Goal: Find specific page/section: Find specific page/section

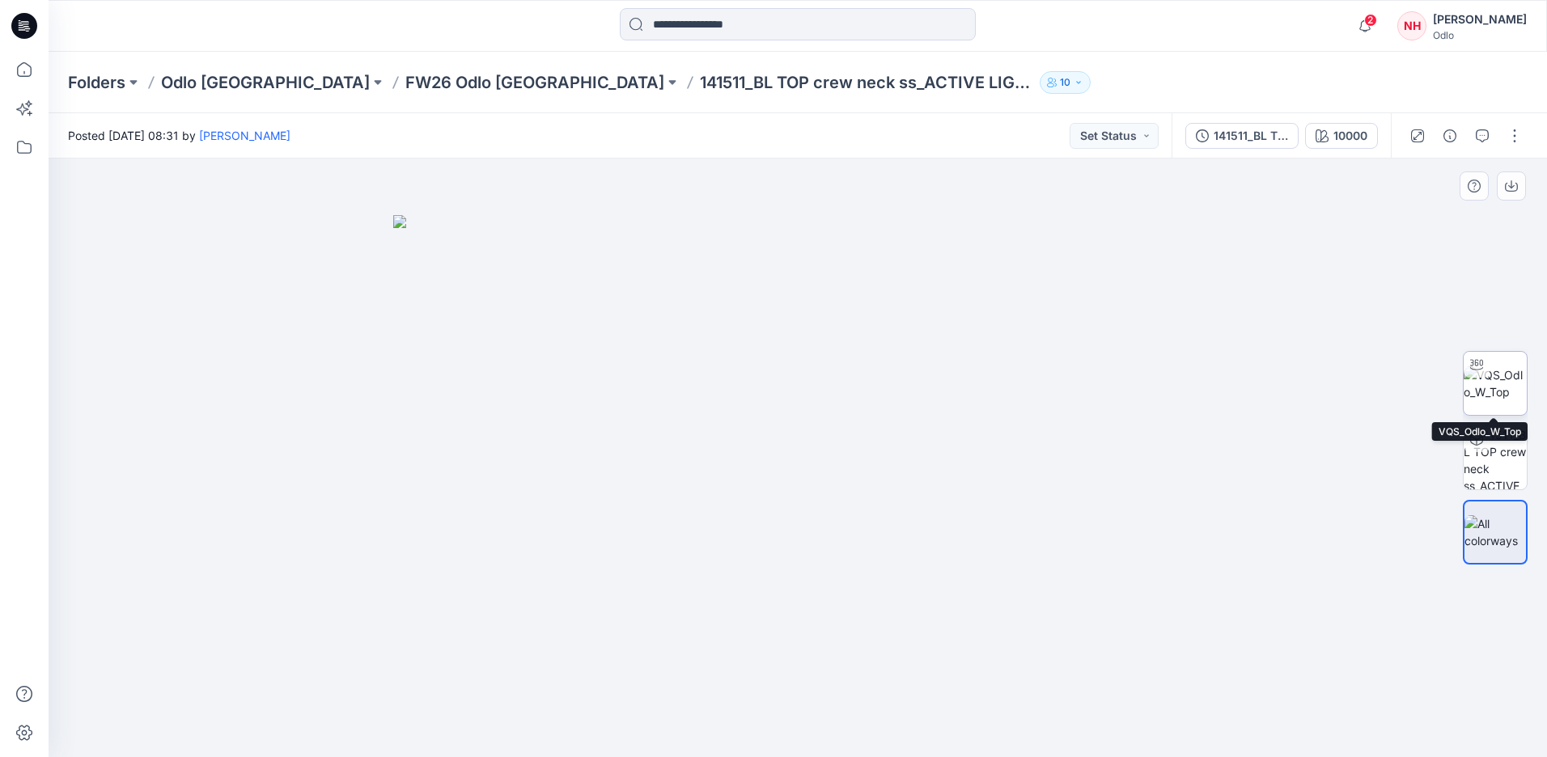
click at [1495, 369] on img at bounding box center [1494, 383] width 63 height 34
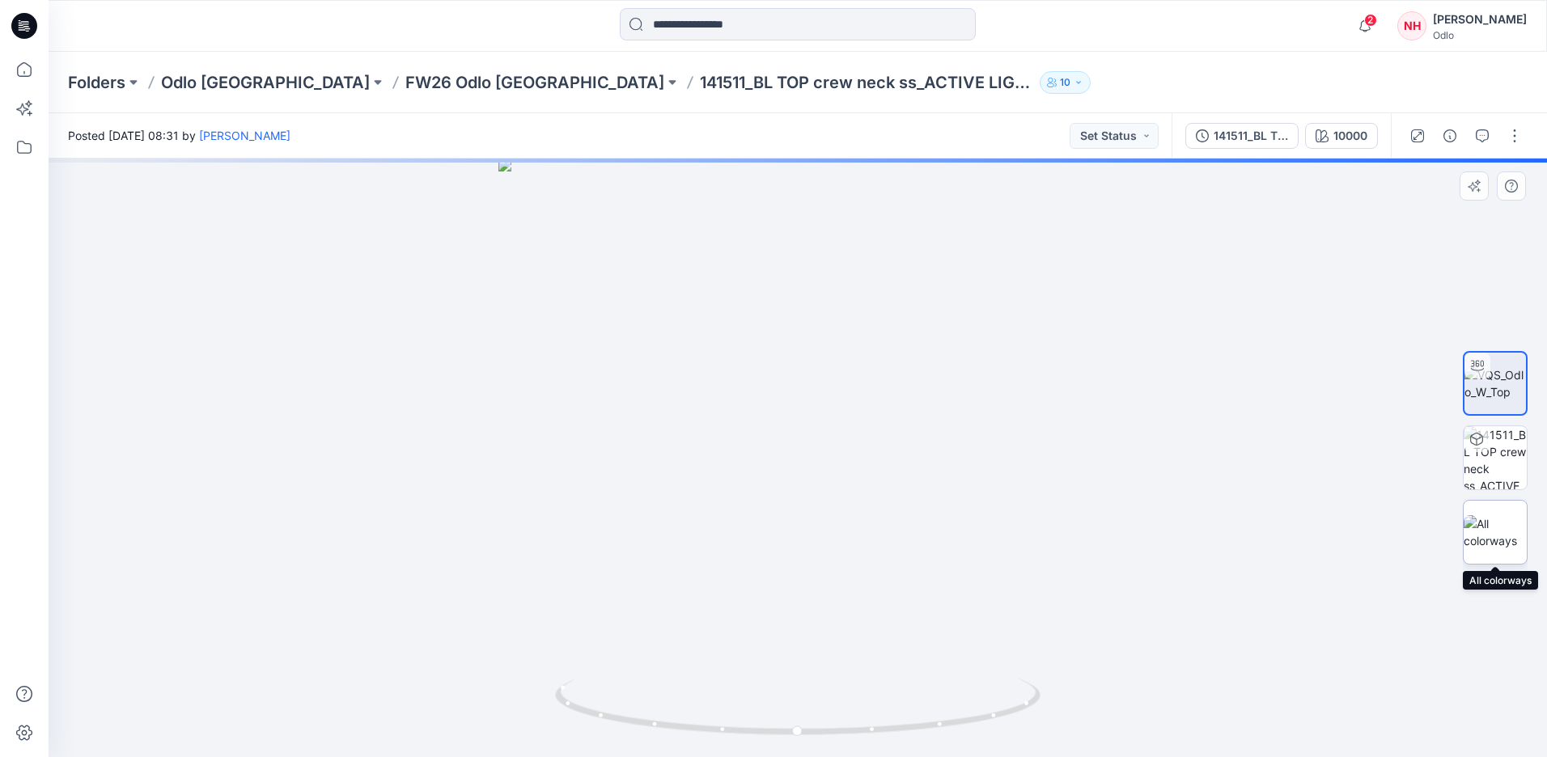
click at [1512, 537] on img at bounding box center [1494, 532] width 63 height 34
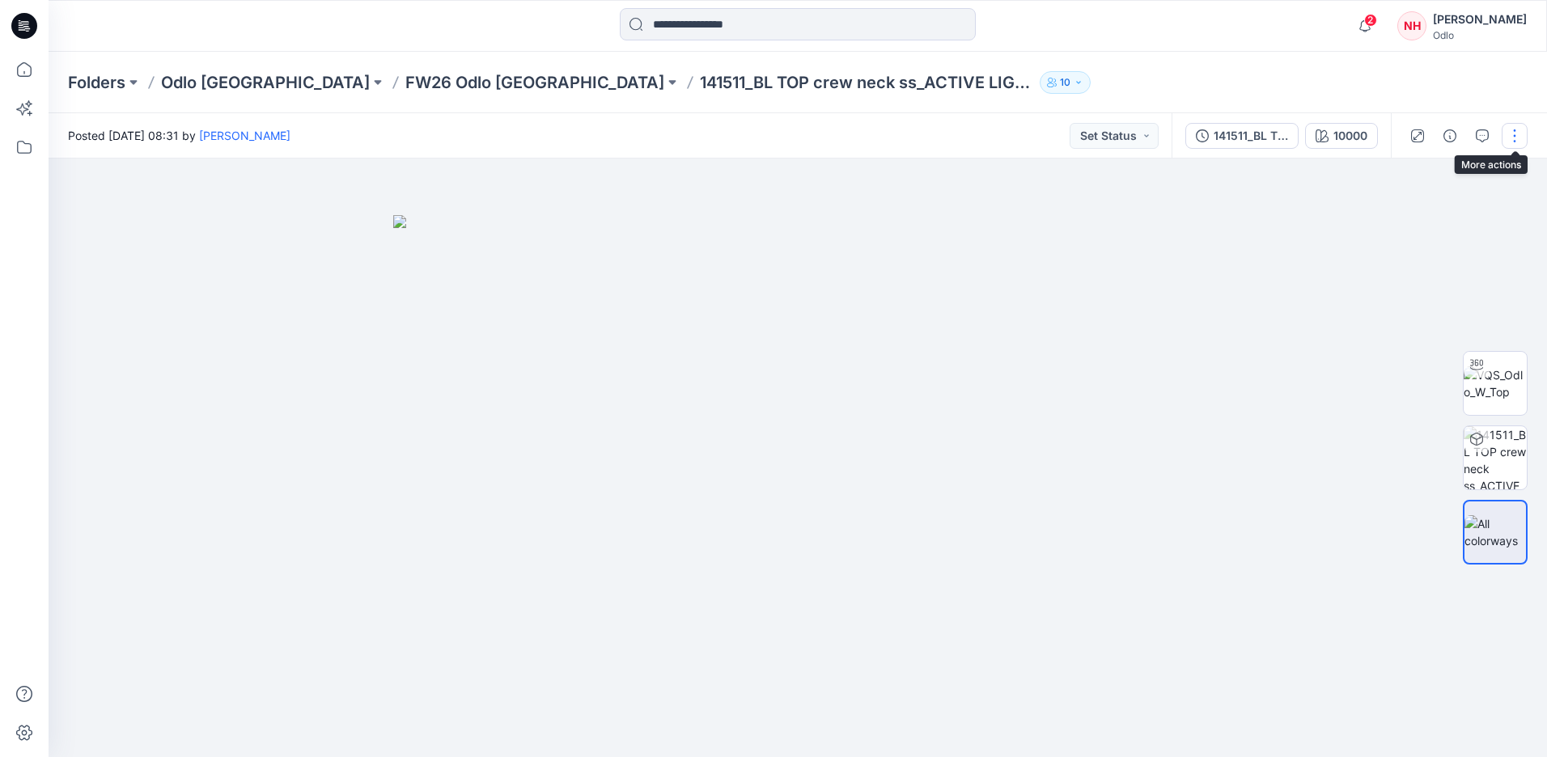
click at [1514, 133] on button "button" at bounding box center [1514, 136] width 26 height 26
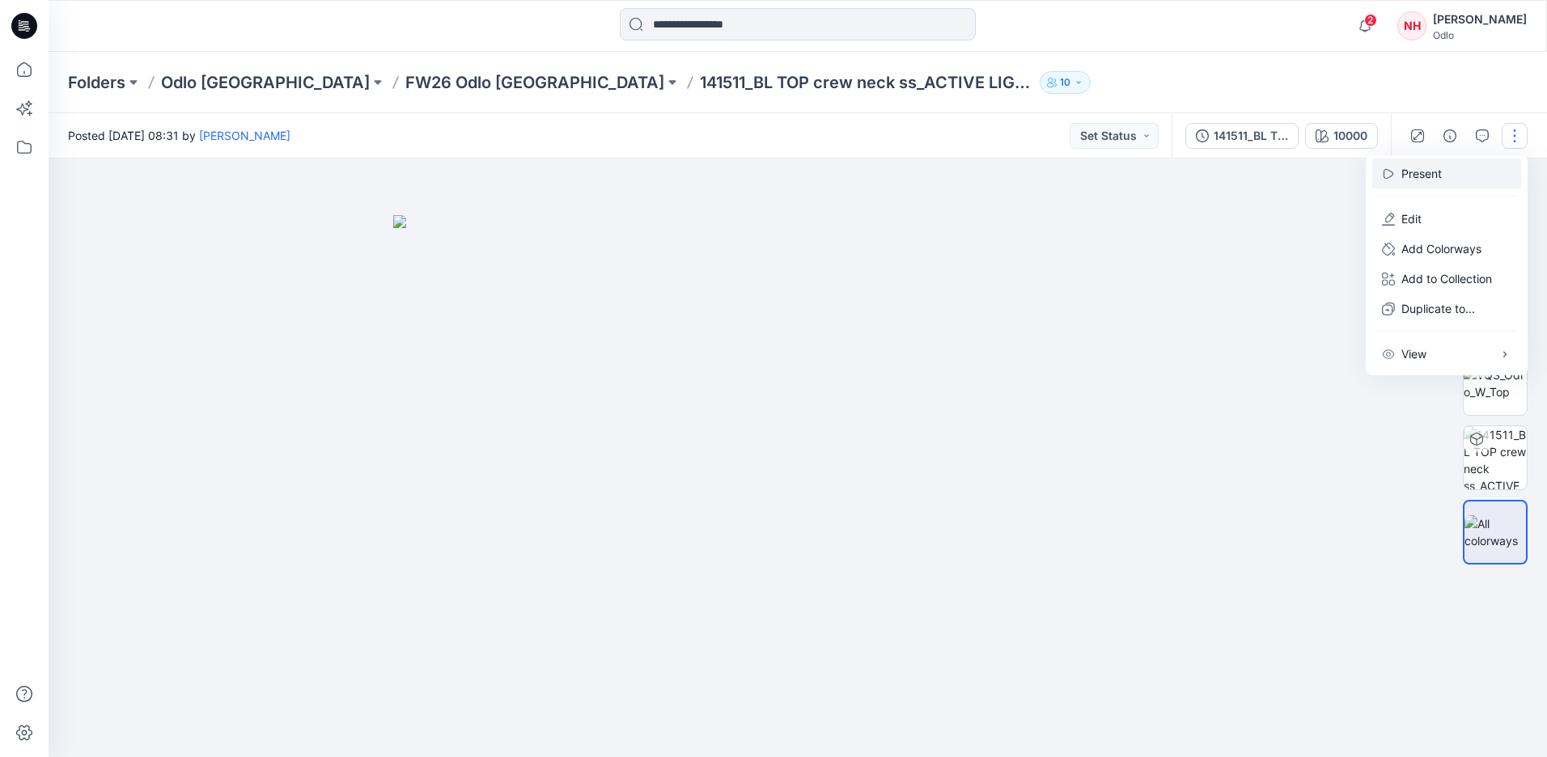
click at [1480, 177] on button "Present" at bounding box center [1446, 174] width 149 height 30
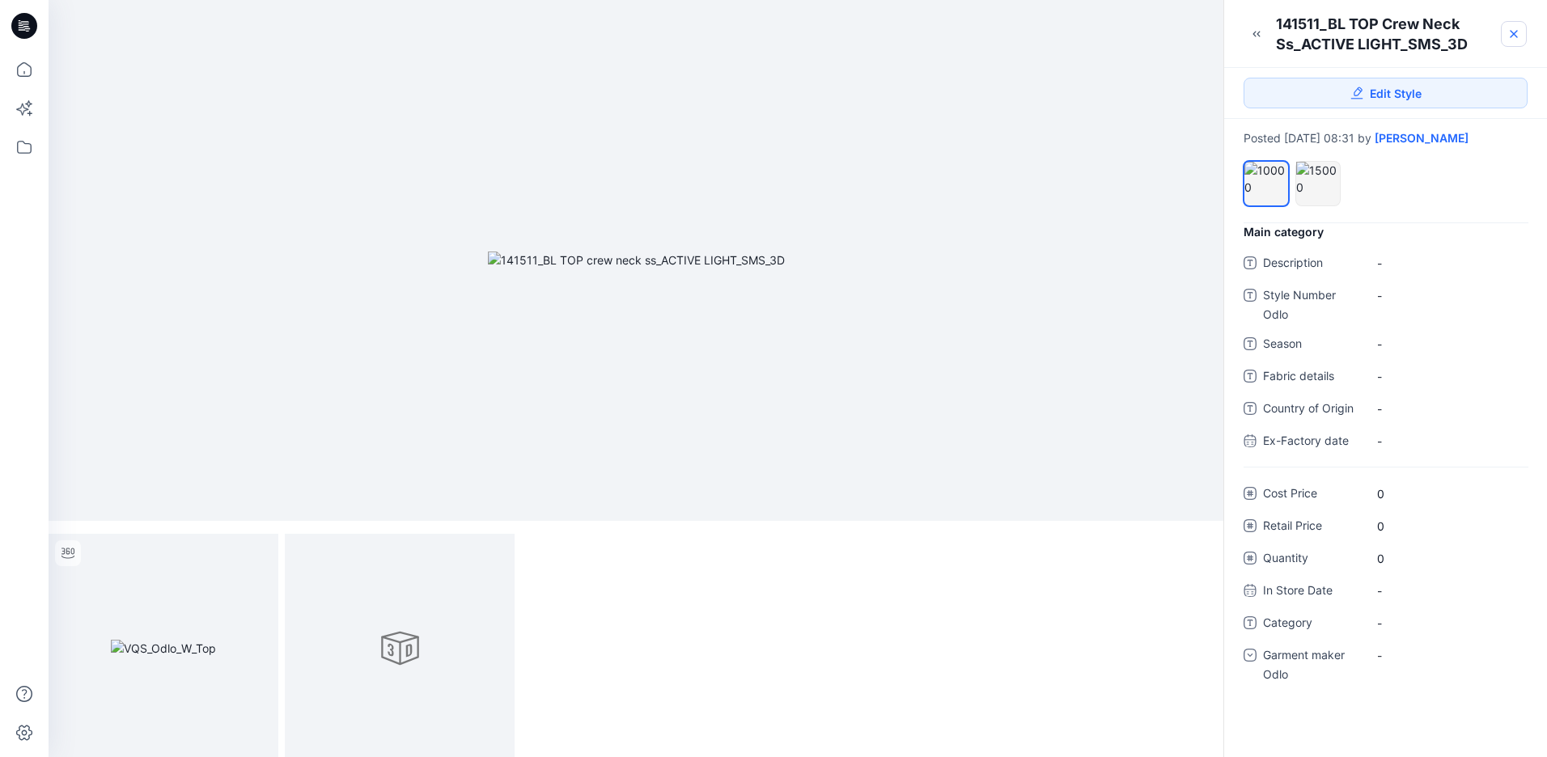
click at [1514, 26] on link at bounding box center [1514, 34] width 26 height 26
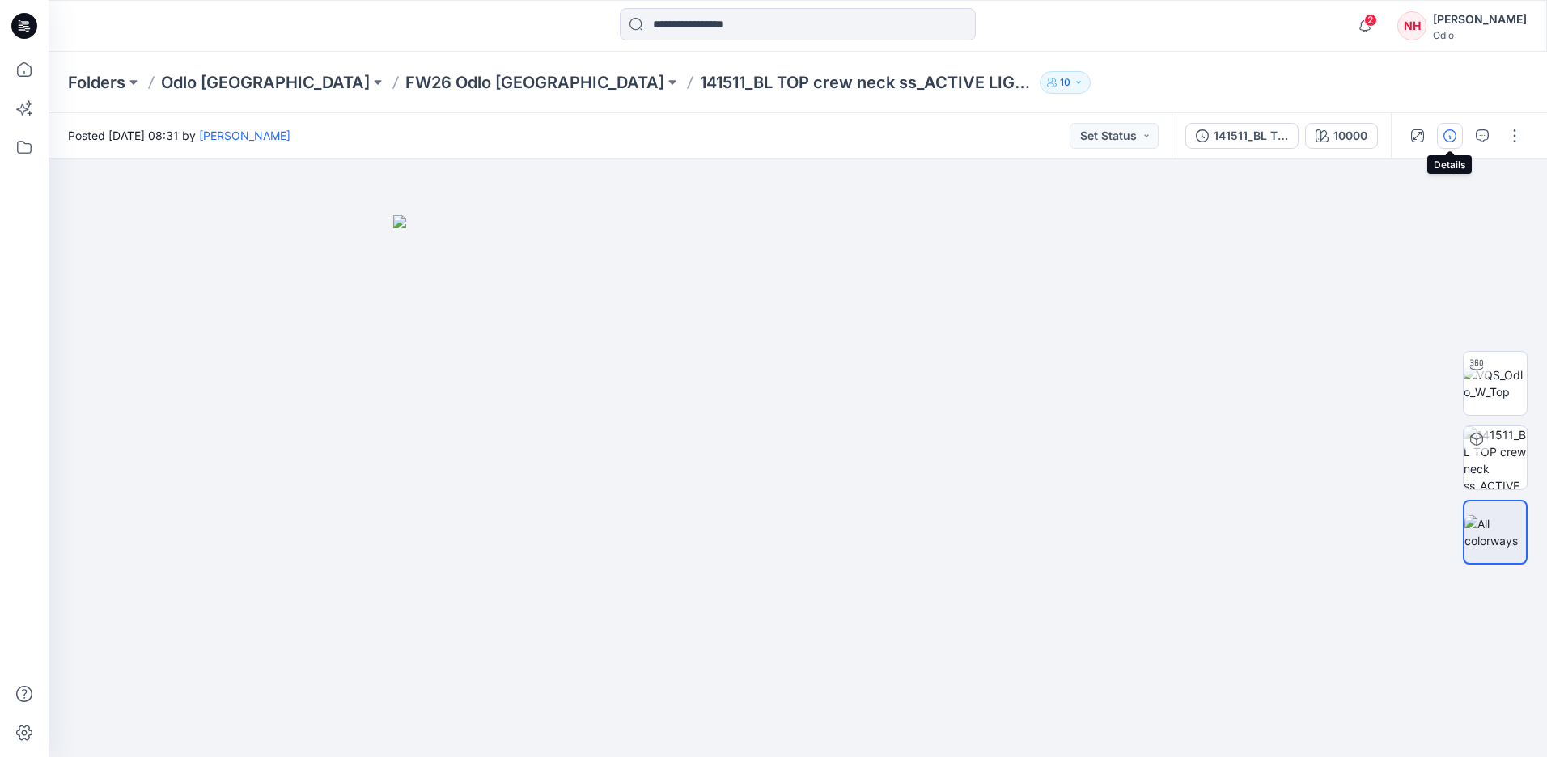
click at [1450, 139] on icon "button" at bounding box center [1449, 135] width 13 height 13
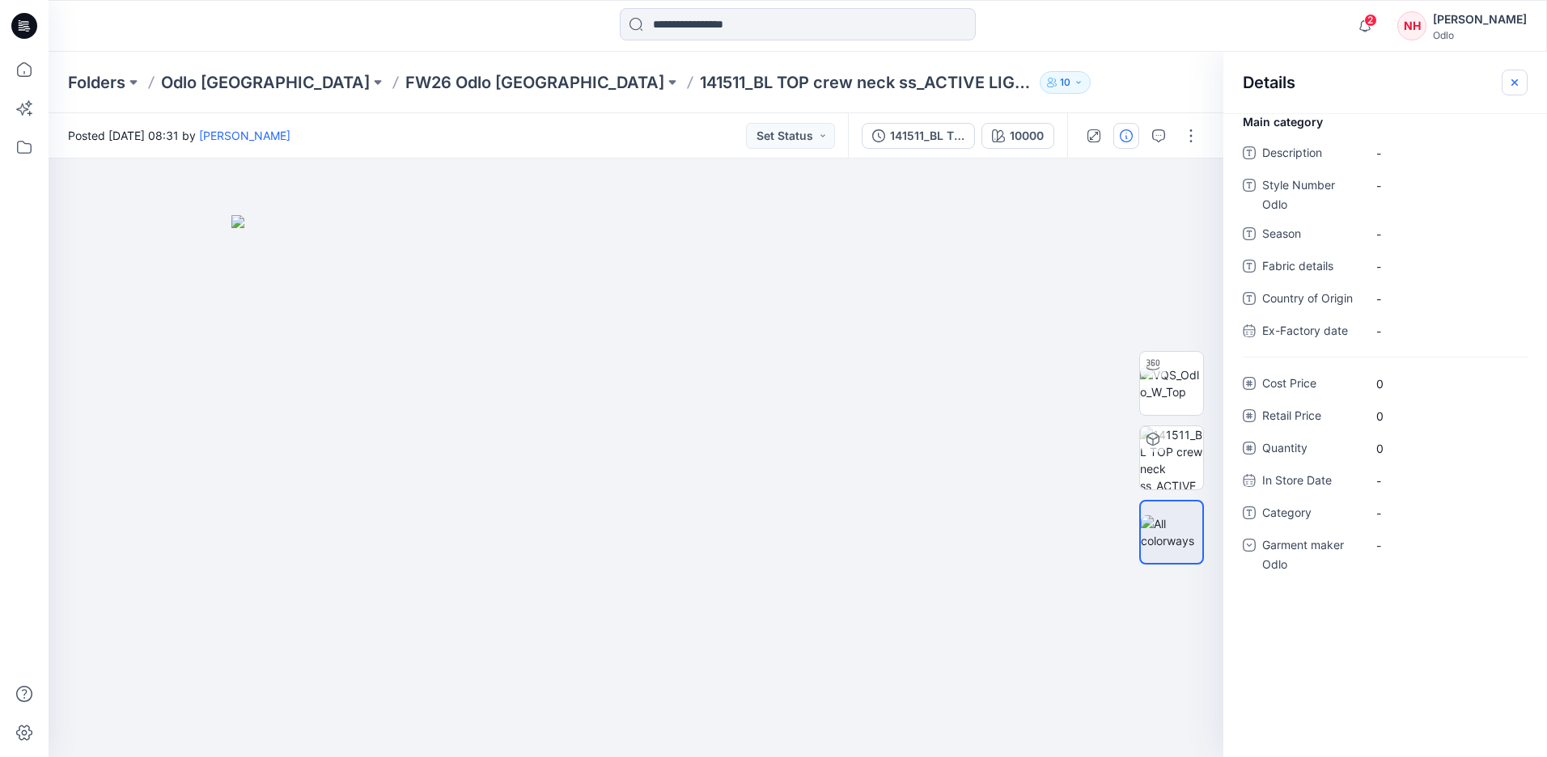
click at [1513, 83] on icon "button" at bounding box center [1514, 81] width 6 height 6
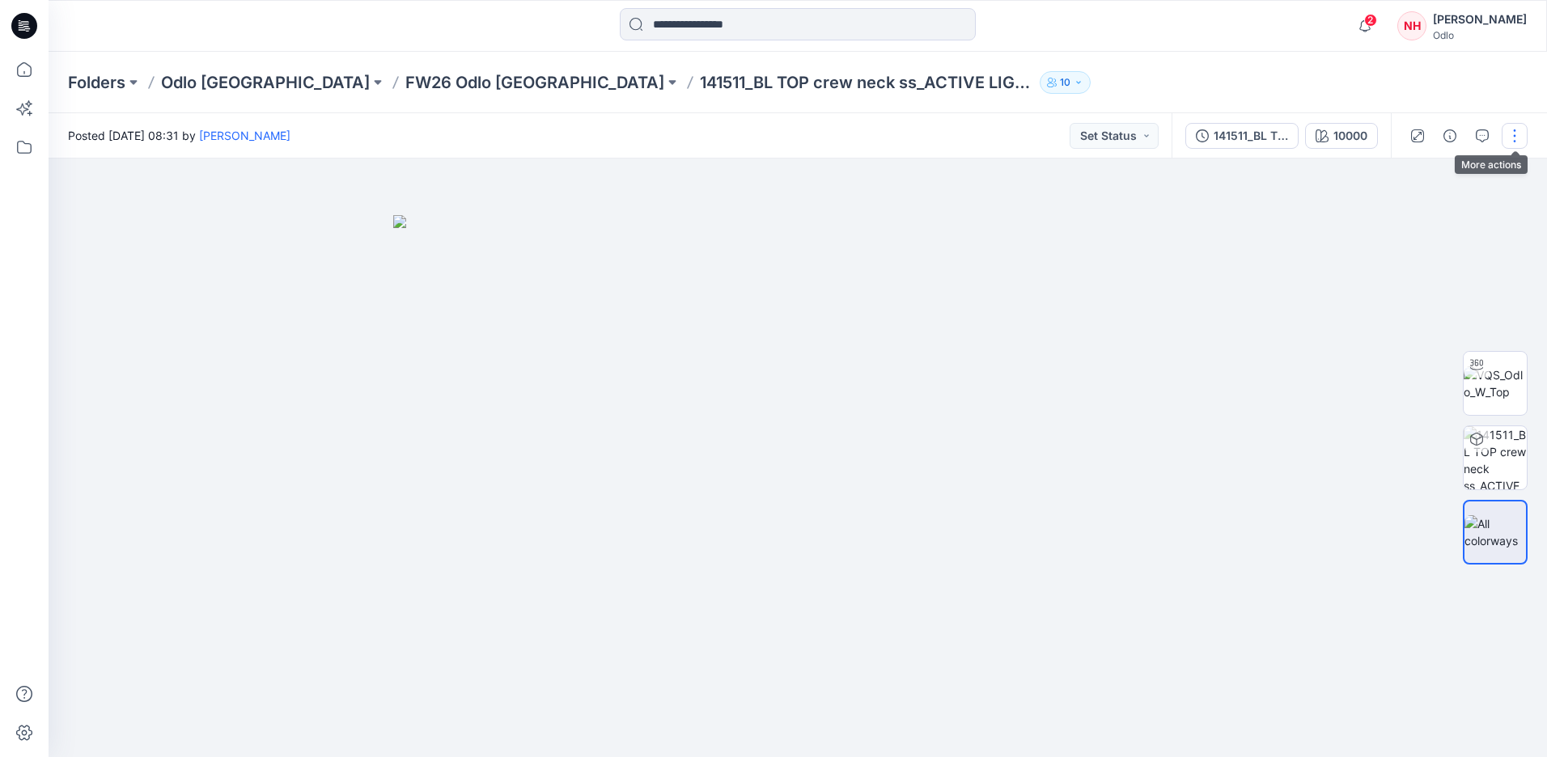
click at [1523, 129] on button "button" at bounding box center [1514, 136] width 26 height 26
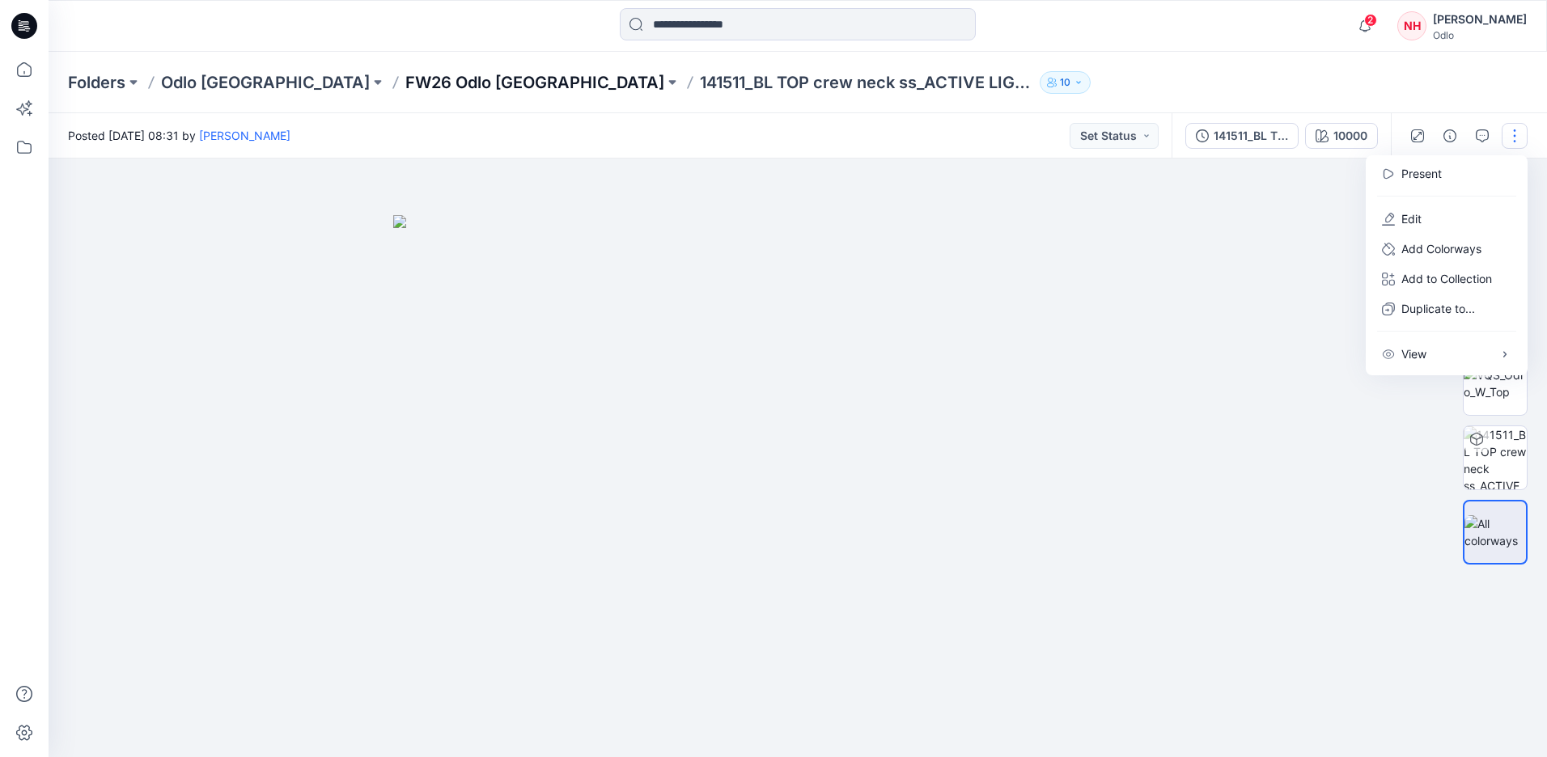
click at [415, 78] on p "FW26 Odlo [GEOGRAPHIC_DATA]" at bounding box center [534, 82] width 259 height 23
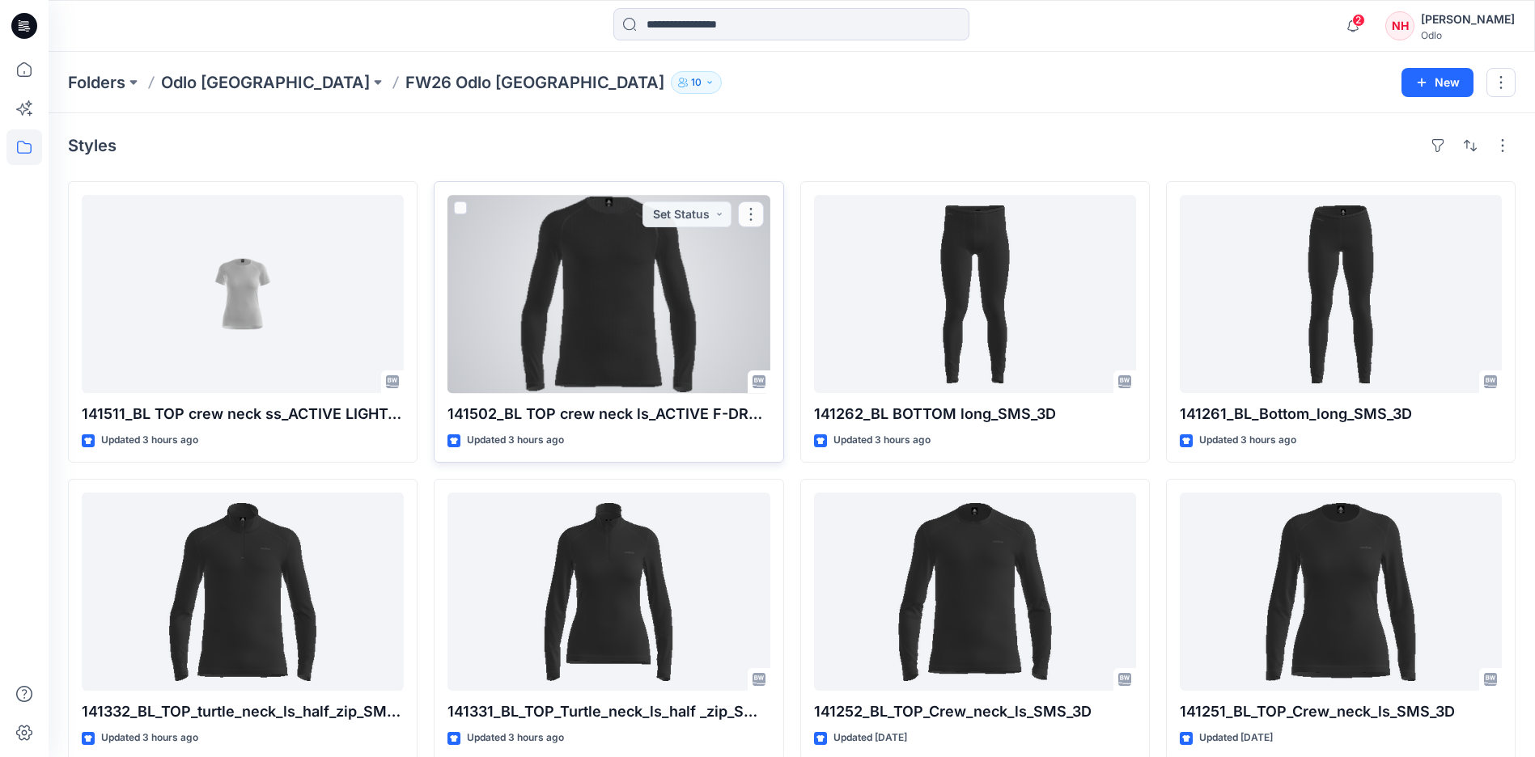
click at [516, 255] on div at bounding box center [608, 294] width 322 height 198
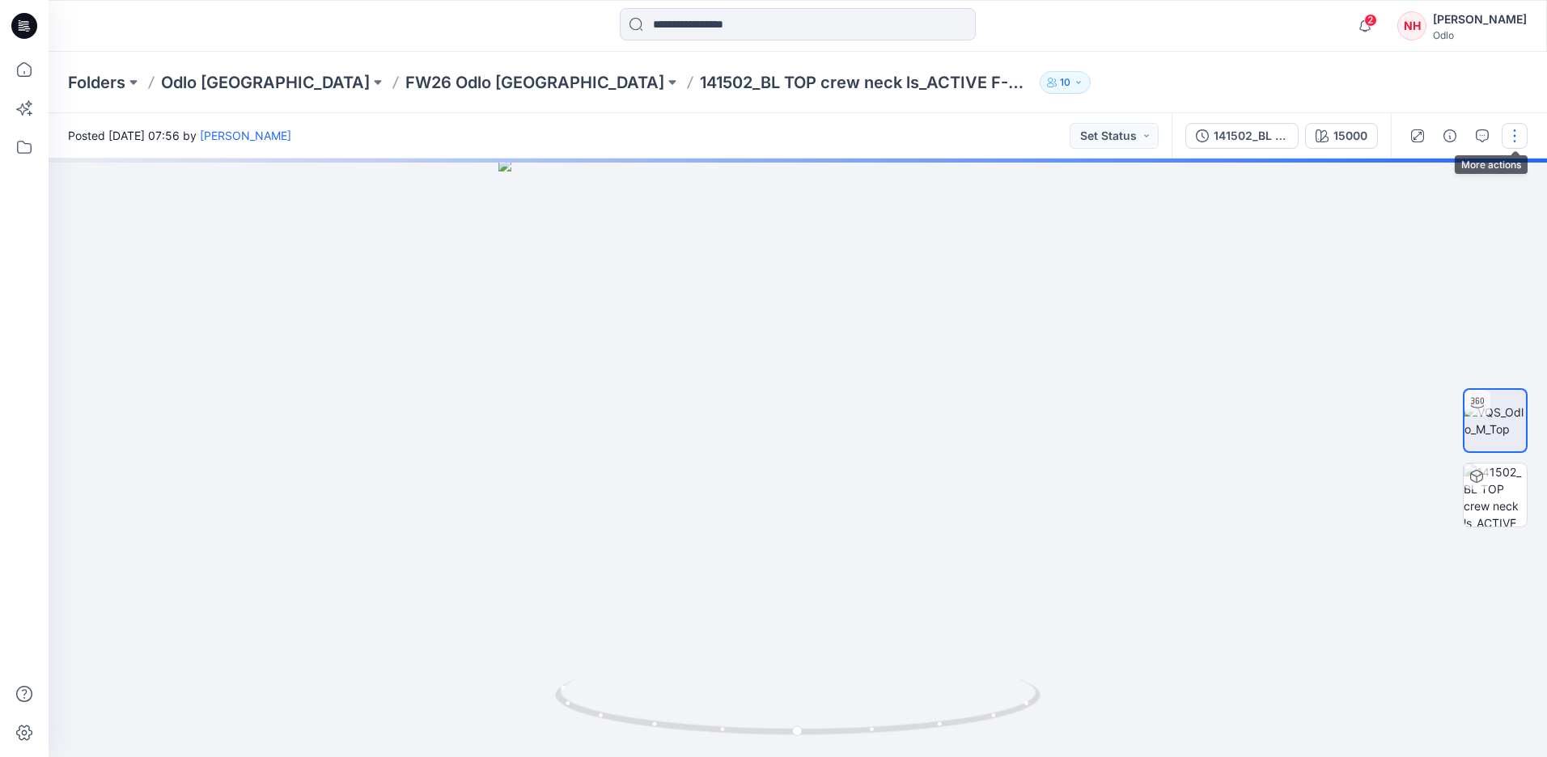
click at [1522, 132] on button "button" at bounding box center [1514, 136] width 26 height 26
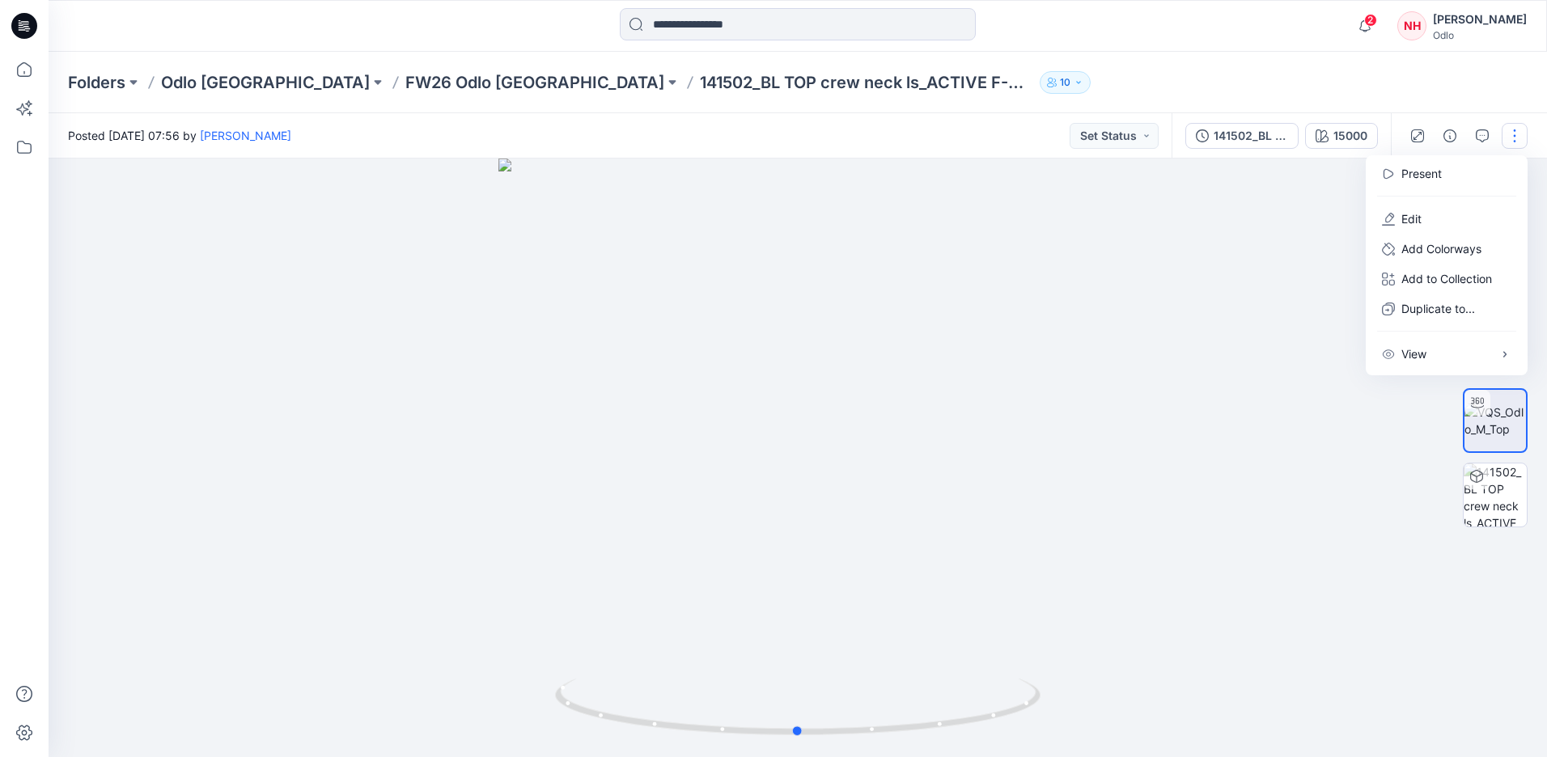
click at [1204, 298] on div at bounding box center [798, 458] width 1498 height 599
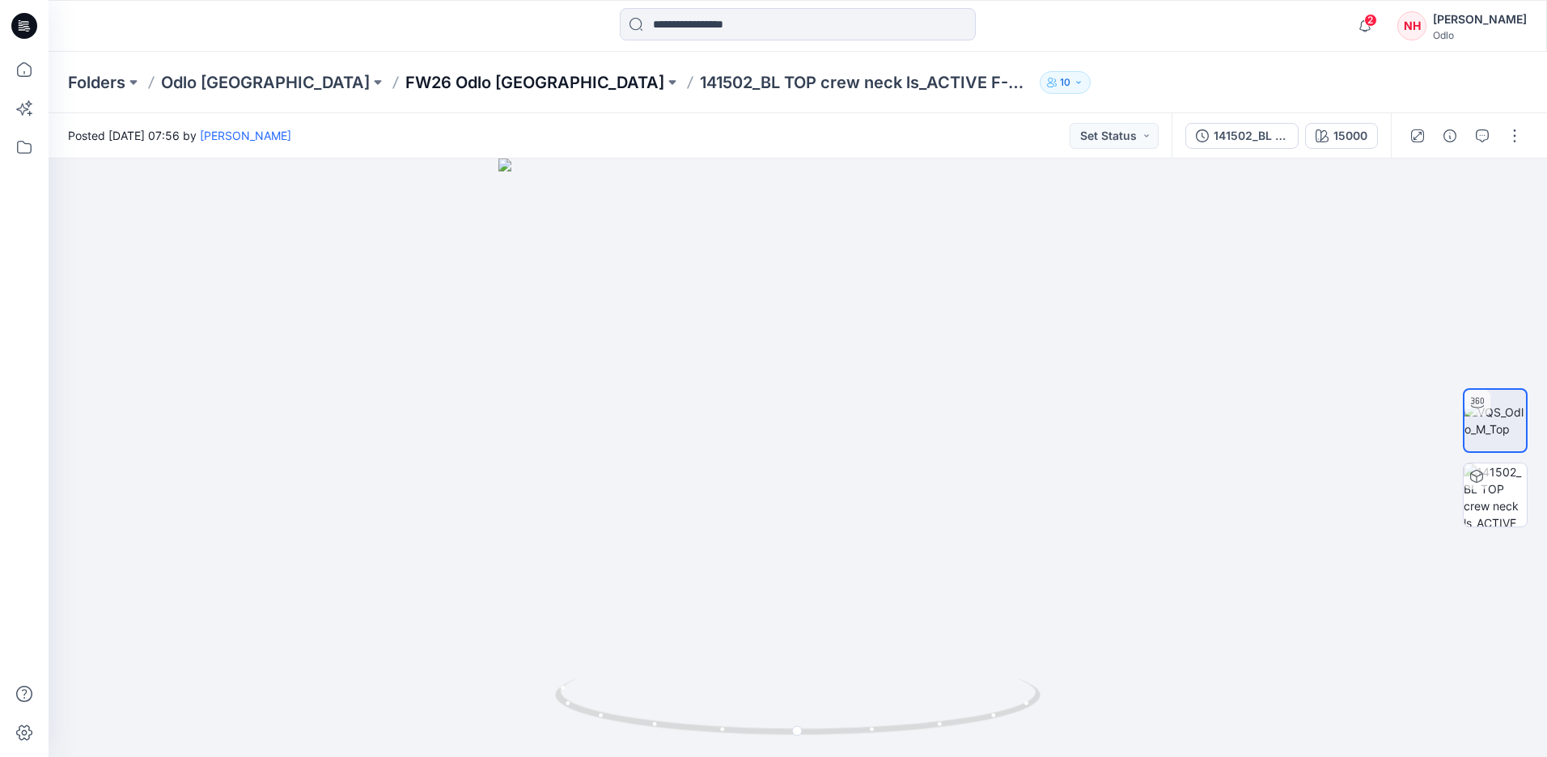
click at [406, 85] on p "FW26 Odlo [GEOGRAPHIC_DATA]" at bounding box center [534, 82] width 259 height 23
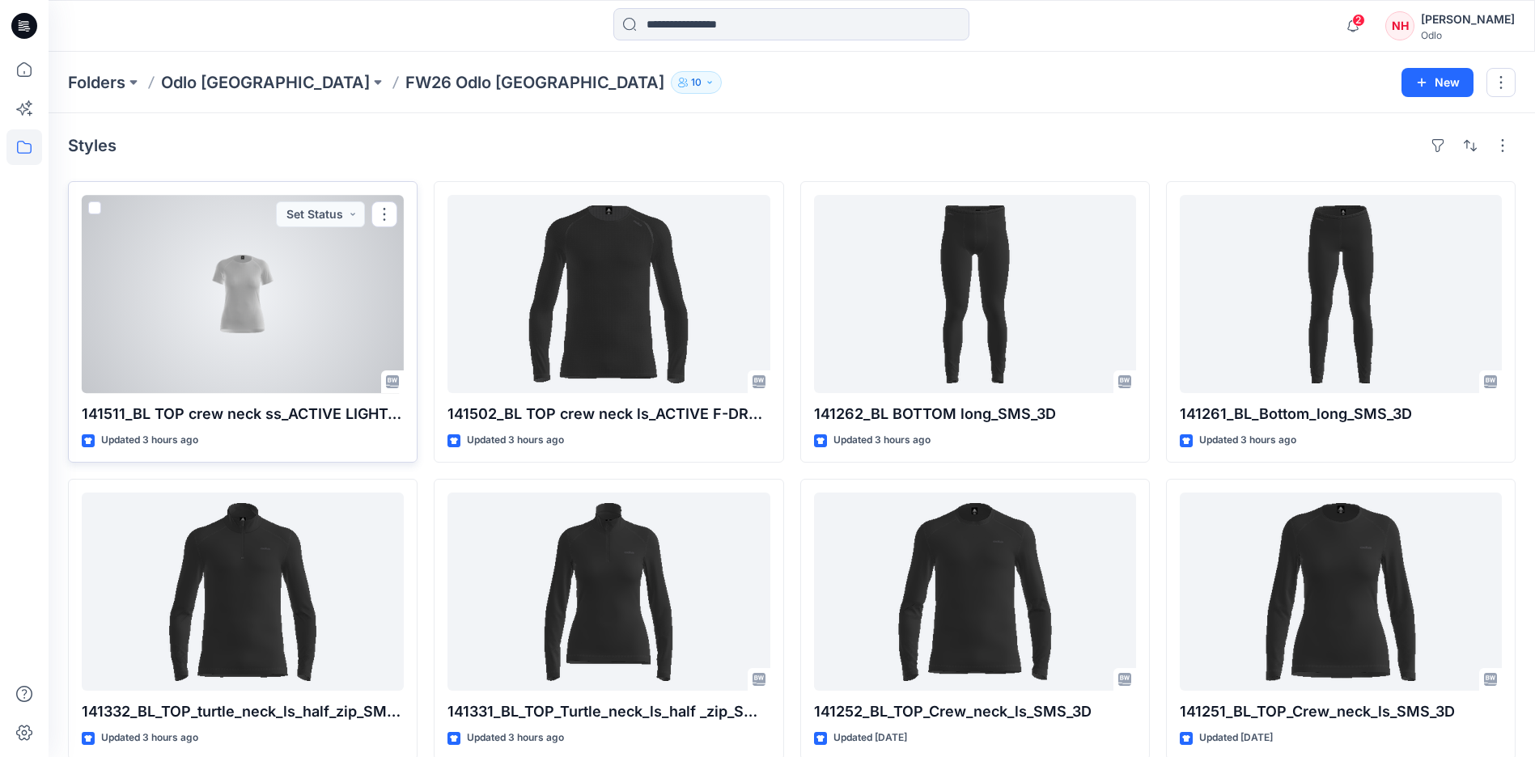
click at [95, 207] on span at bounding box center [94, 207] width 13 height 13
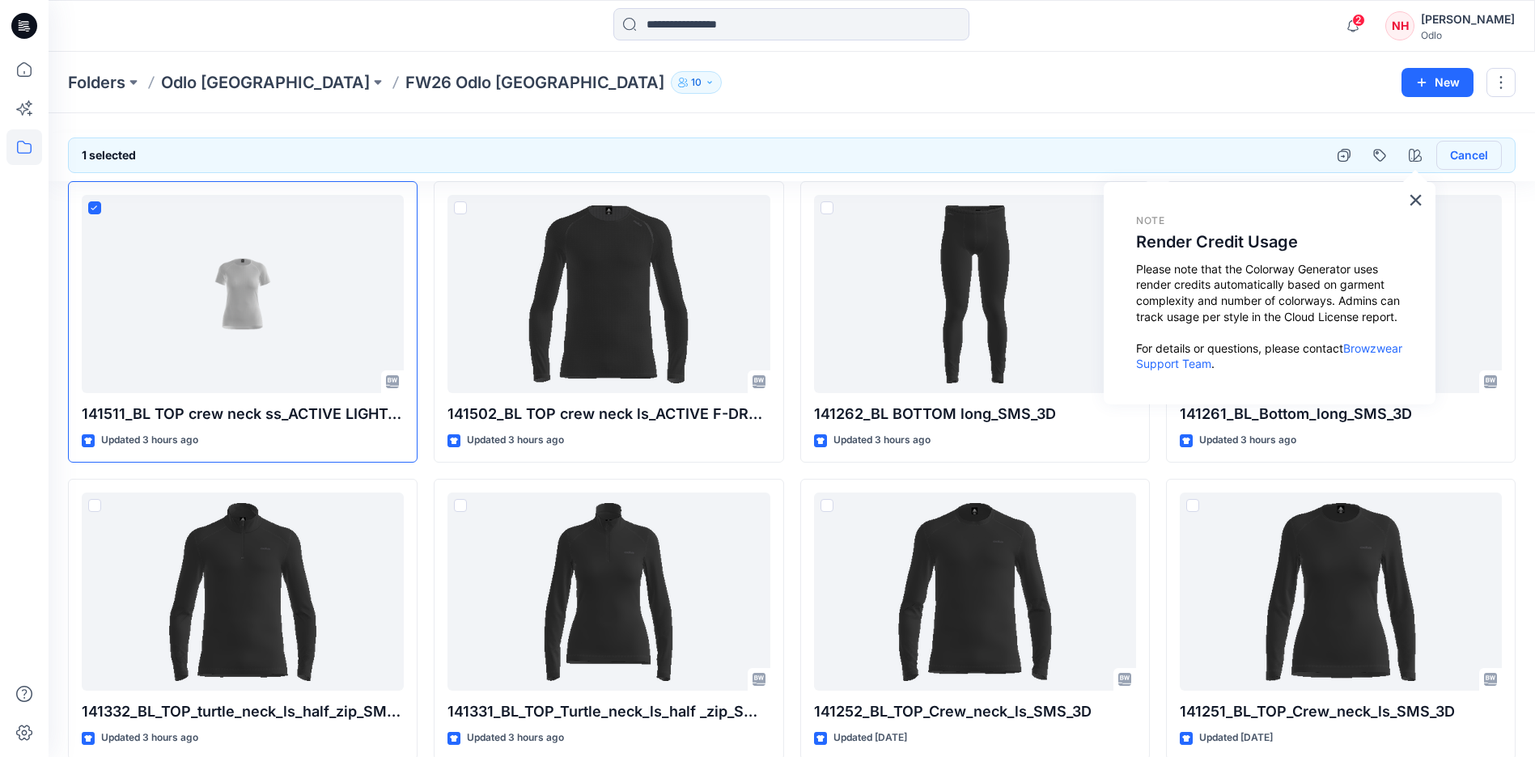
click at [1471, 157] on button "Cancel" at bounding box center [1469, 155] width 66 height 29
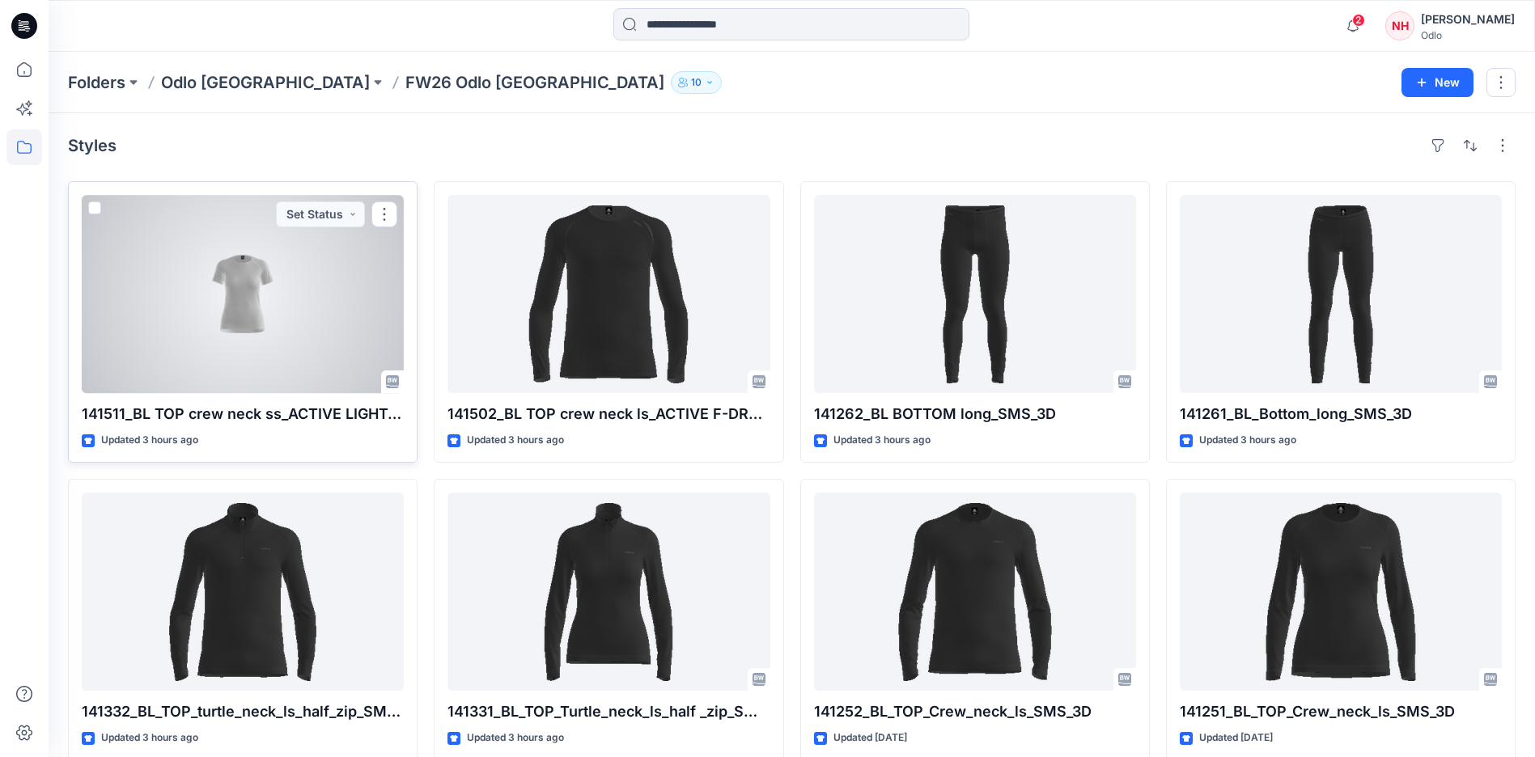
click at [230, 341] on div at bounding box center [243, 294] width 322 height 198
